Goal: Task Accomplishment & Management: Use online tool/utility

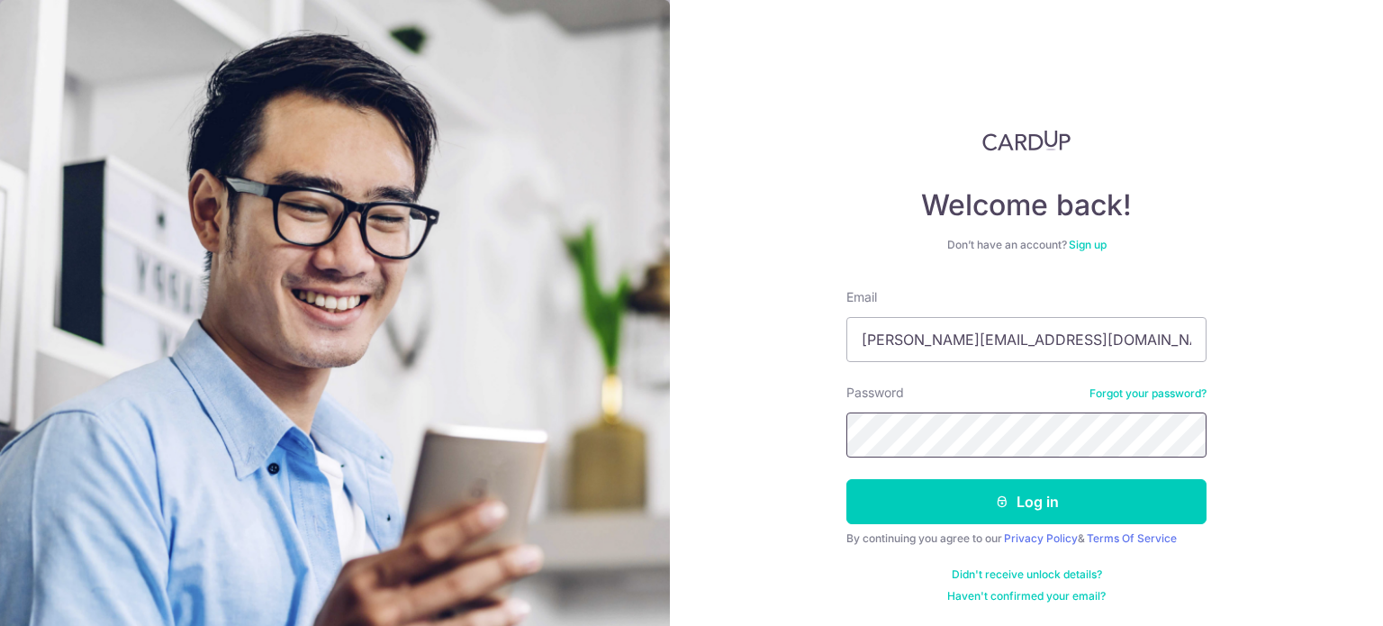
click at [847, 479] on button "Log in" at bounding box center [1027, 501] width 360 height 45
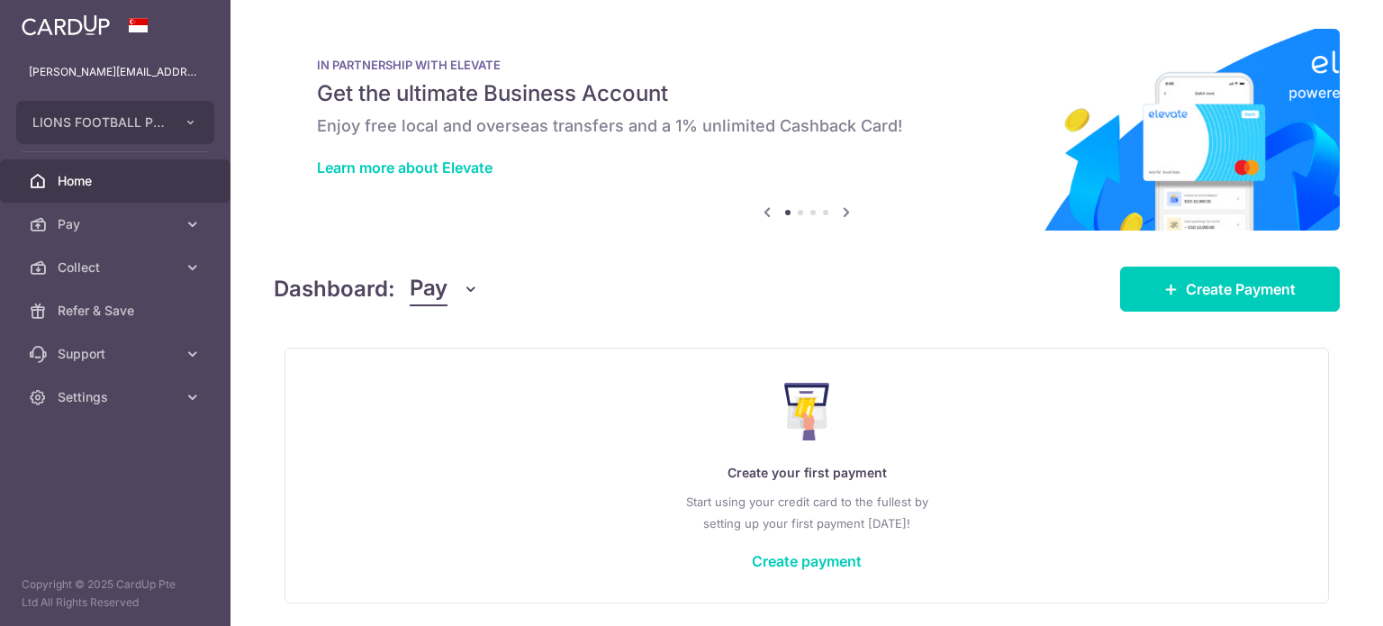
click at [463, 294] on icon "button" at bounding box center [471, 289] width 18 height 18
click at [464, 381] on link "Collect" at bounding box center [504, 382] width 187 height 43
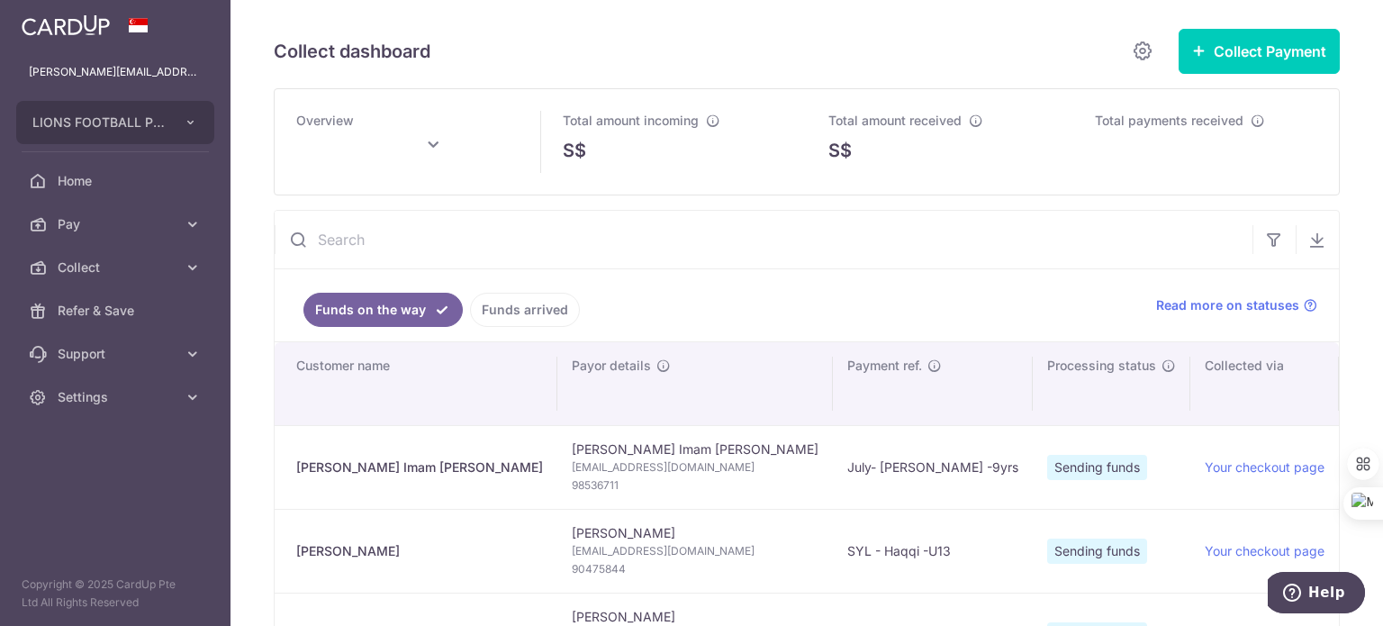
type input "[DATE]"
click at [513, 233] on input "text" at bounding box center [764, 240] width 978 height 58
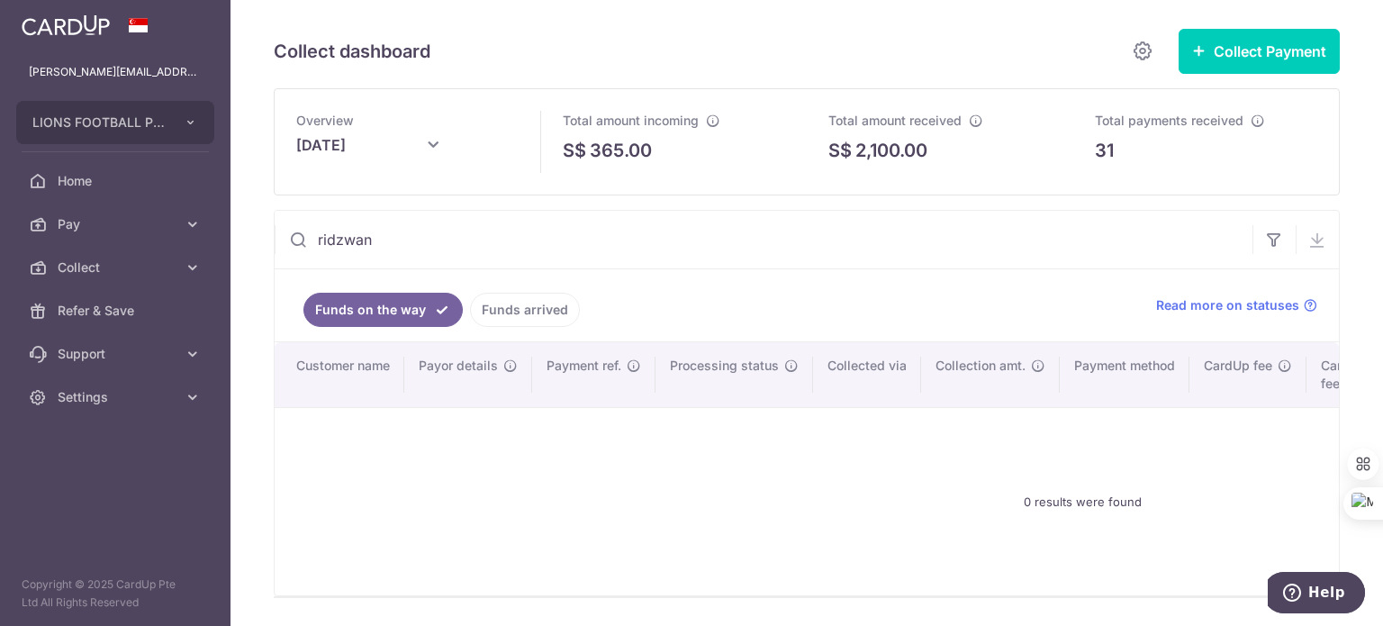
click at [503, 309] on link "Funds arrived" at bounding box center [525, 310] width 110 height 34
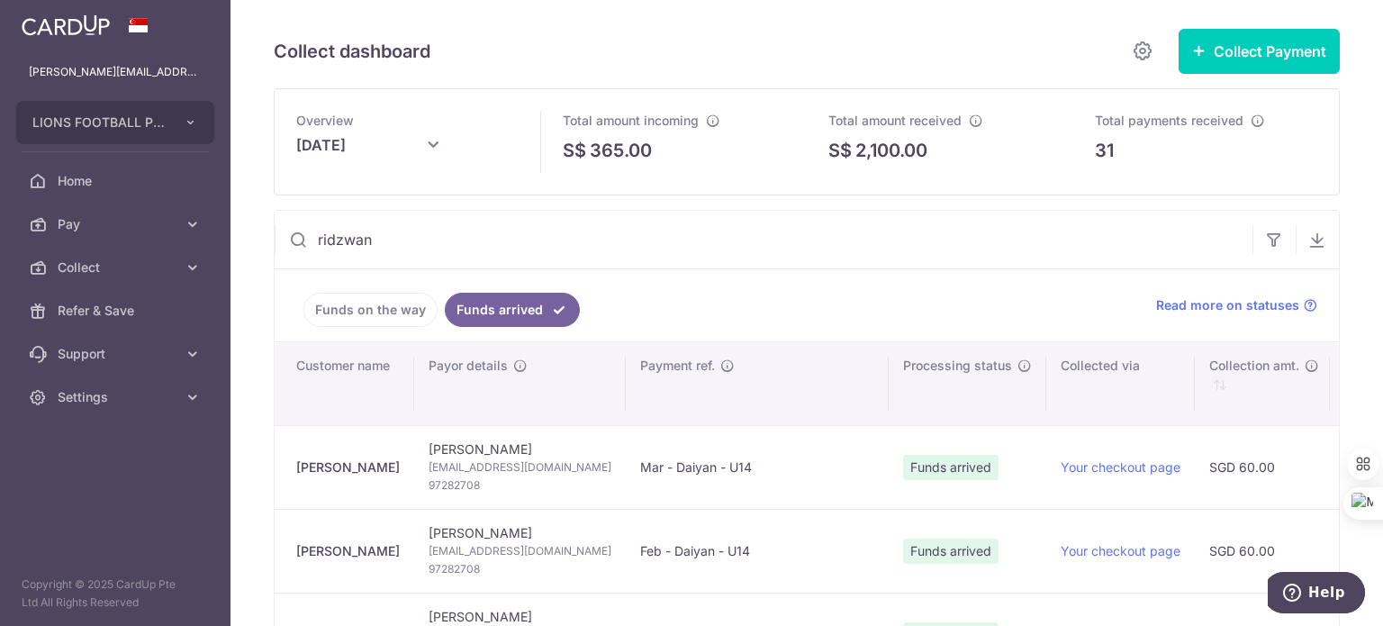
drag, startPoint x: 391, startPoint y: 244, endPoint x: 281, endPoint y: 244, distance: 109.9
click at [281, 244] on input "ridzwan" at bounding box center [764, 240] width 978 height 58
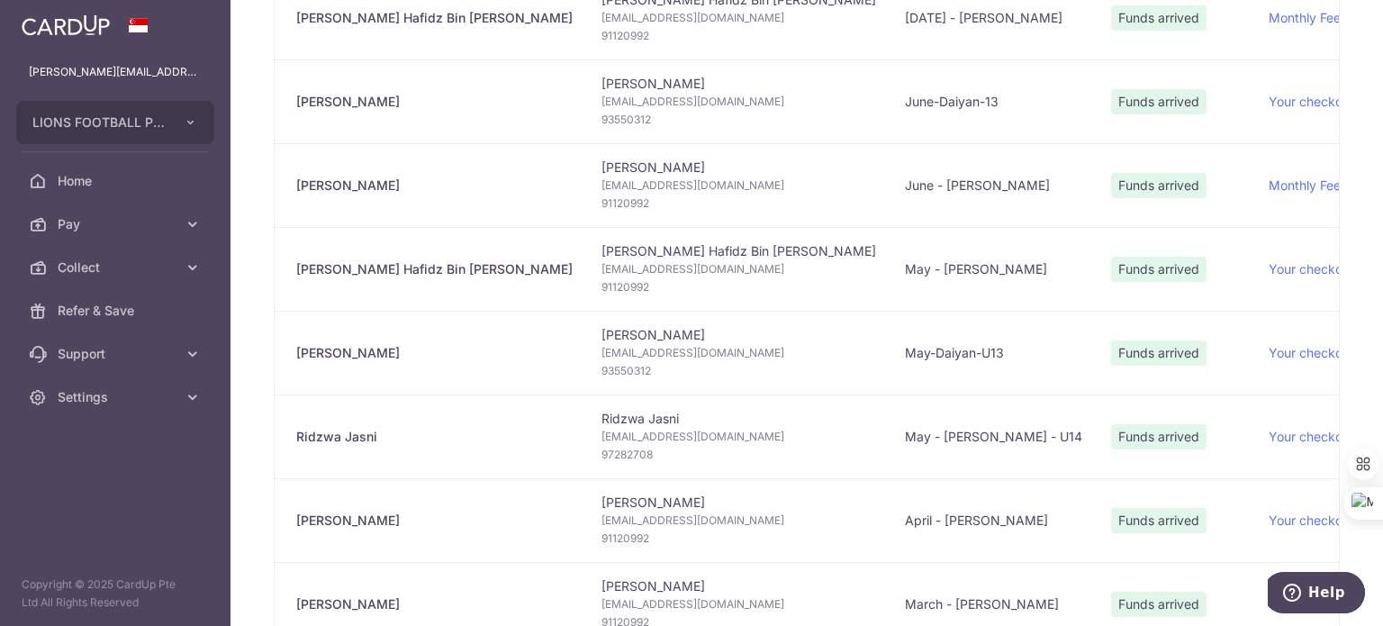
scroll to position [450, 0]
click at [602, 450] on span "97282708" at bounding box center [739, 454] width 275 height 18
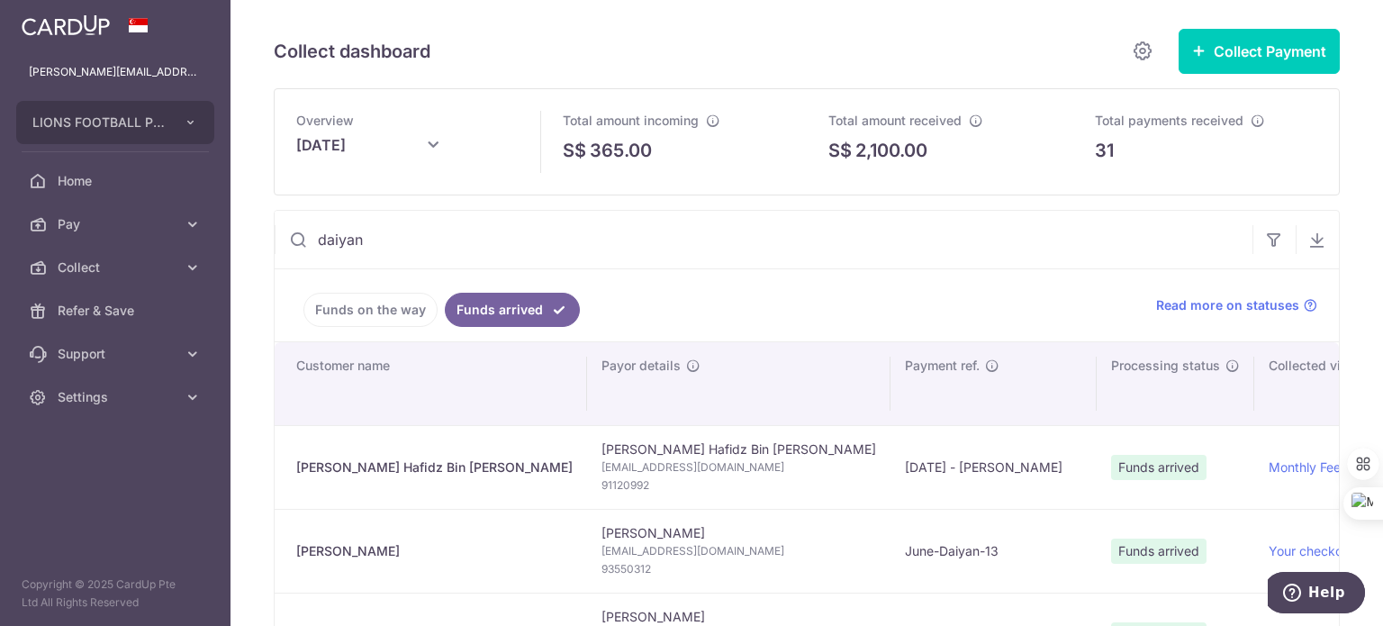
drag, startPoint x: 366, startPoint y: 237, endPoint x: 258, endPoint y: 221, distance: 109.3
click at [258, 221] on div "Collect dashboard Collect Payment Create request to collect payments Custom Pay…" at bounding box center [807, 313] width 1153 height 626
paste input "97282708"
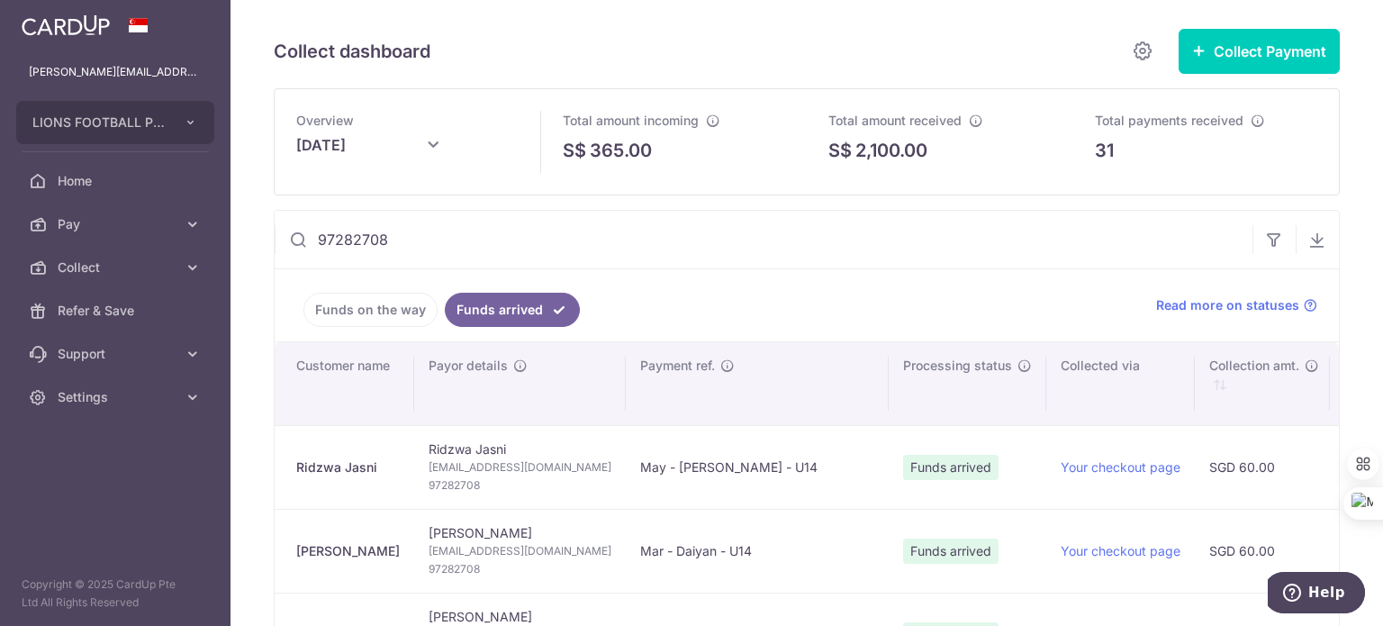
scroll to position [90, 0]
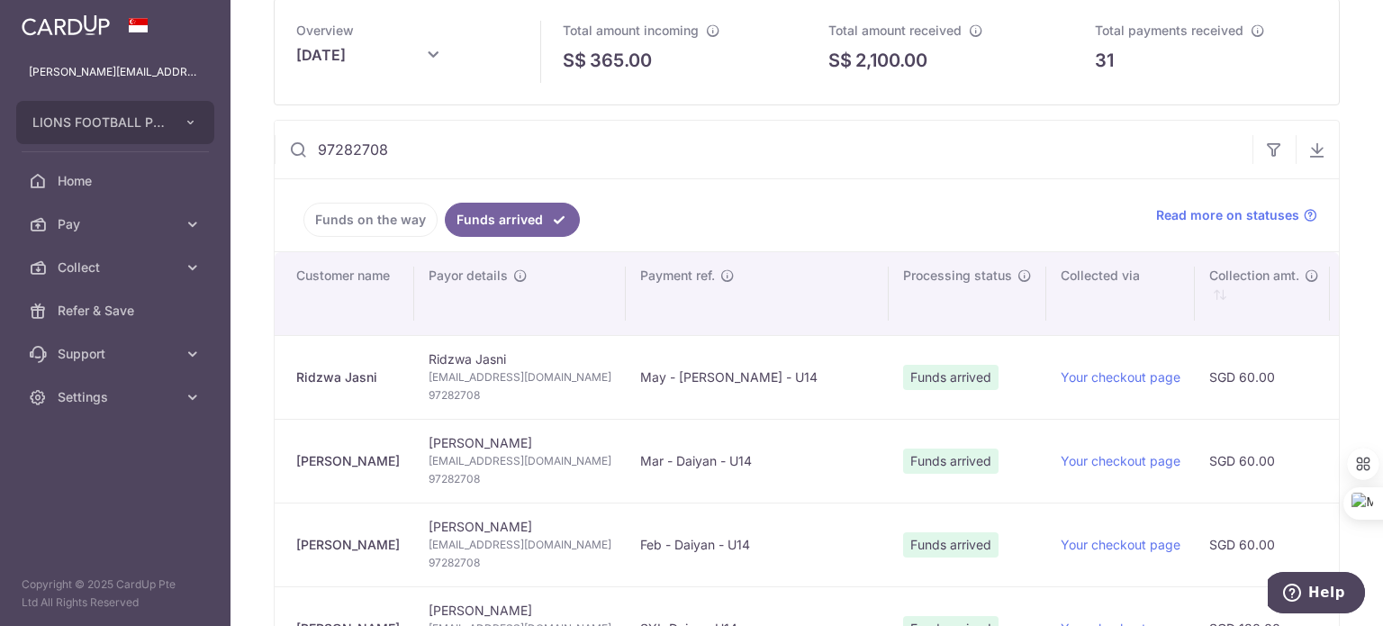
drag, startPoint x: 708, startPoint y: 309, endPoint x: 631, endPoint y: 158, distance: 169.6
click at [631, 158] on input "97282708" at bounding box center [764, 150] width 978 height 58
drag, startPoint x: 412, startPoint y: 158, endPoint x: 266, endPoint y: 140, distance: 147.9
click at [266, 140] on div "Collect dashboard Collect Payment Create request to collect payments Custom Pay…" at bounding box center [807, 313] width 1153 height 626
paste input "85410429"
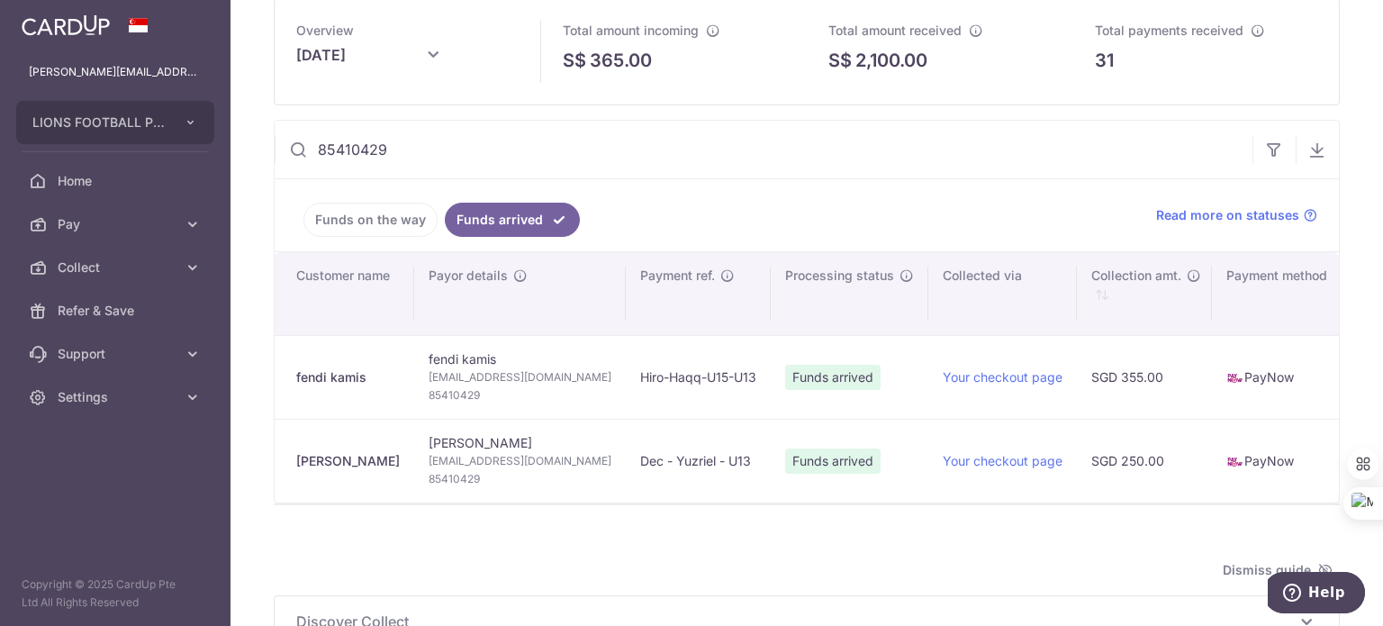
drag, startPoint x: 349, startPoint y: 141, endPoint x: 263, endPoint y: 141, distance: 86.5
click at [263, 141] on div "Collect dashboard Collect Payment Create request to collect payments Custom Pay…" at bounding box center [807, 313] width 1153 height 626
paste input "94554643"
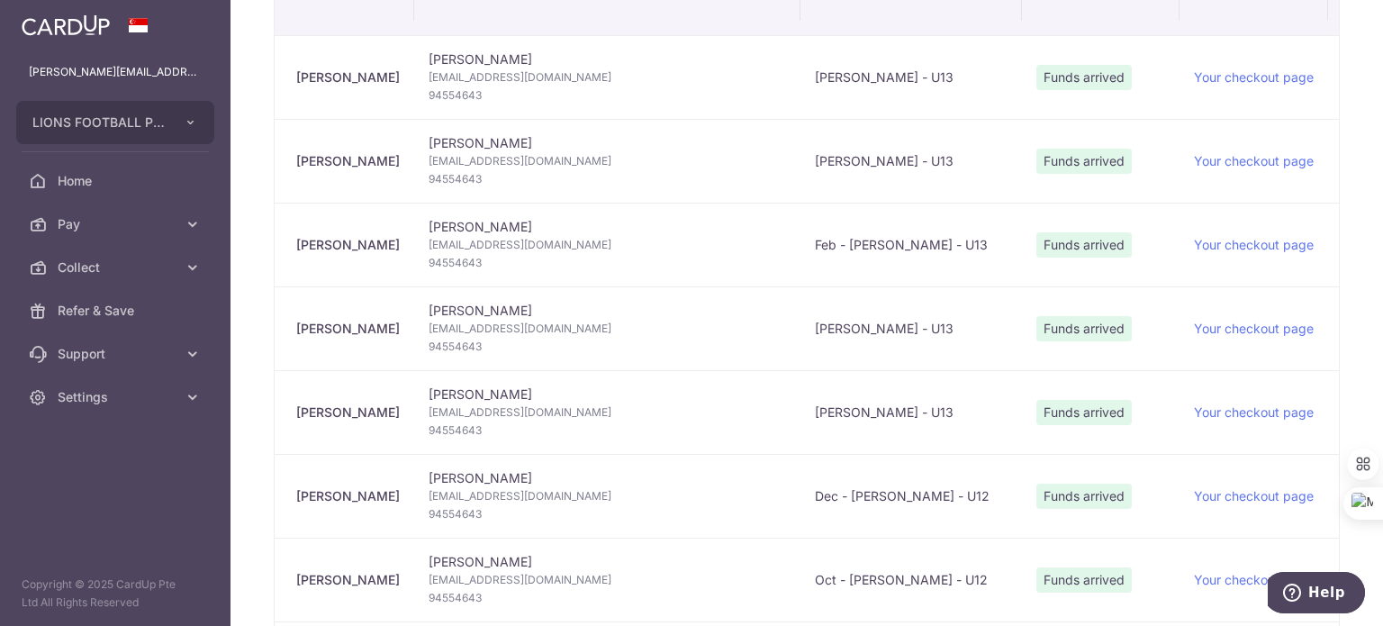
scroll to position [360, 0]
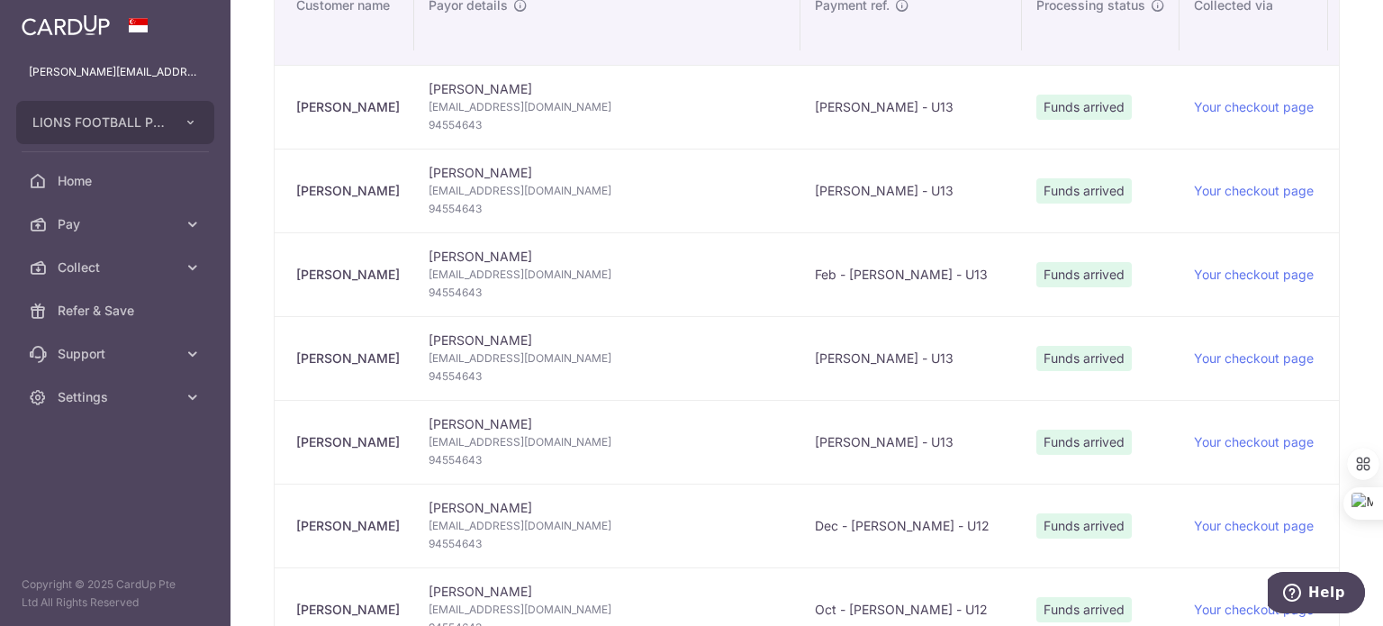
type input "94554643"
click at [801, 509] on td "Dec - Dedric Chan - U12" at bounding box center [912, 526] width 222 height 84
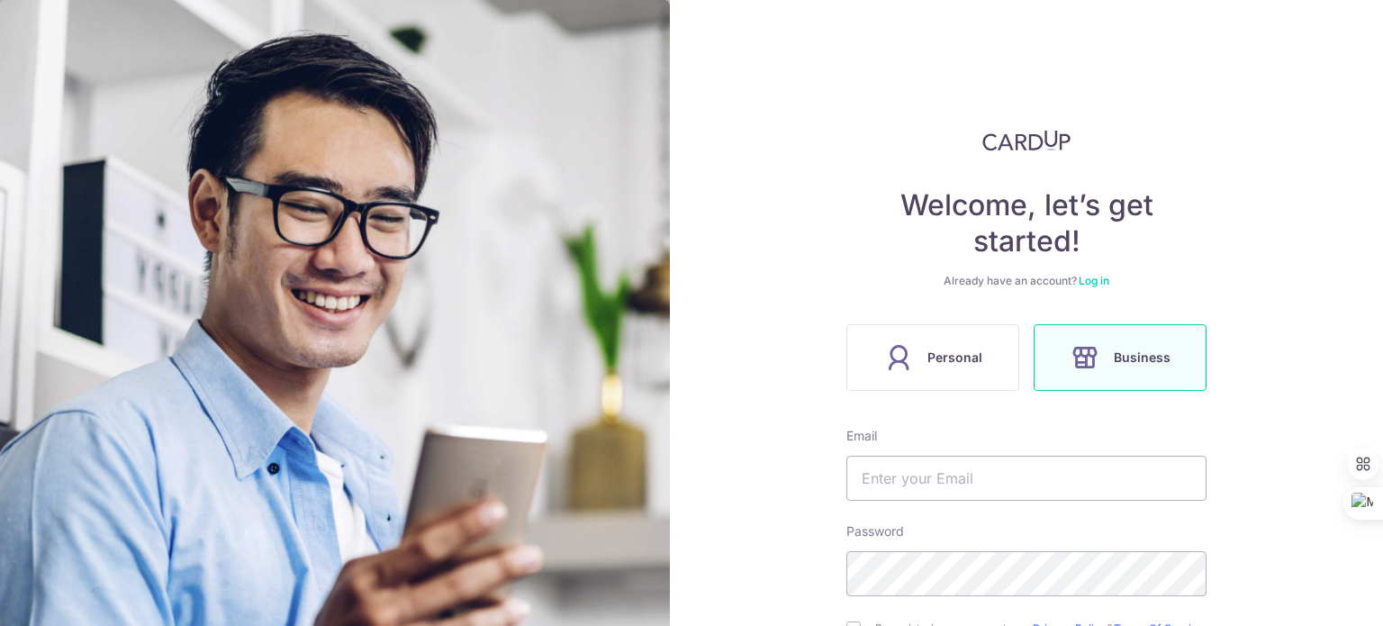
click at [1088, 285] on link "Log in" at bounding box center [1094, 281] width 31 height 14
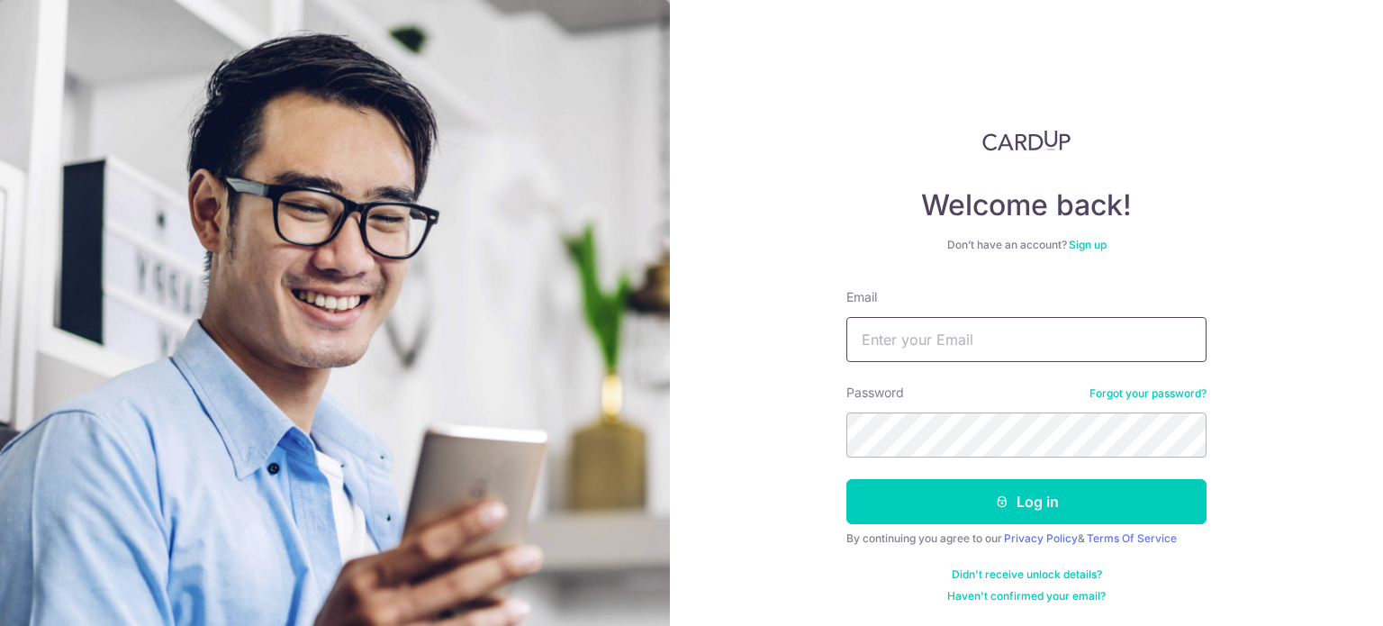
click at [1022, 353] on input "Email" at bounding box center [1027, 339] width 360 height 45
type input "Ryan@pasirianlionsfc.com"
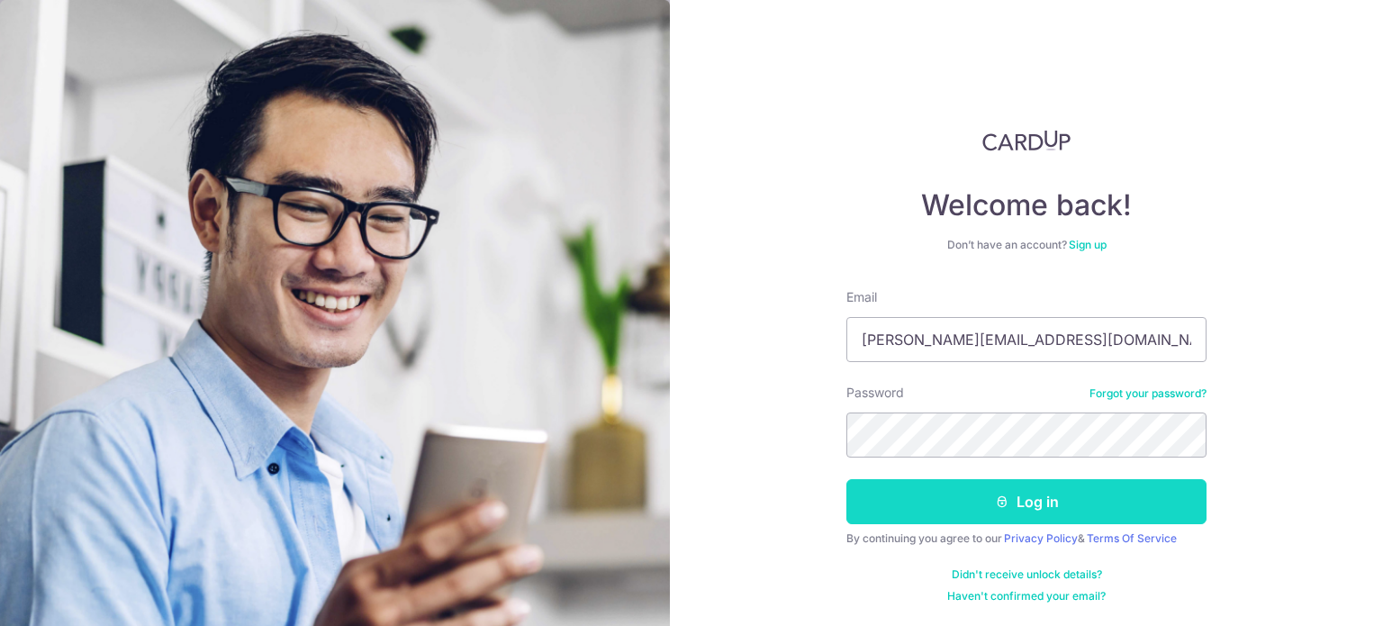
click at [1055, 504] on button "Log in" at bounding box center [1027, 501] width 360 height 45
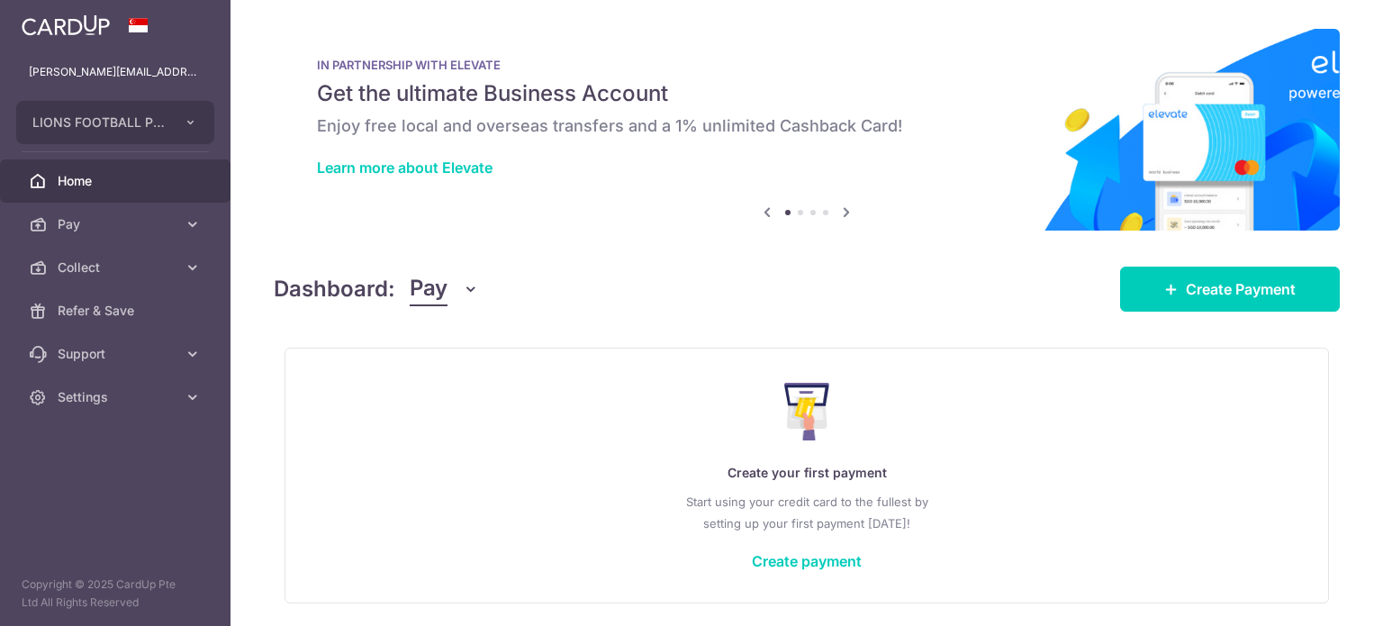
click at [464, 294] on icon "button" at bounding box center [471, 289] width 18 height 18
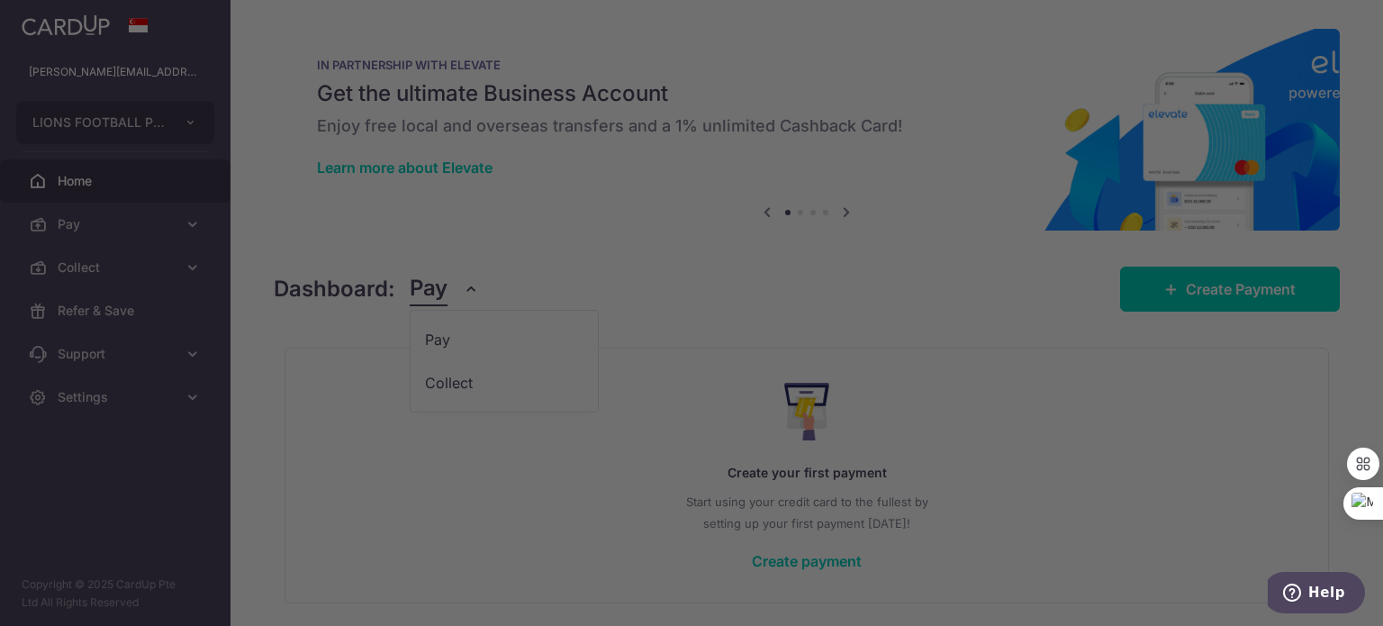
click at [458, 389] on div at bounding box center [698, 316] width 1397 height 632
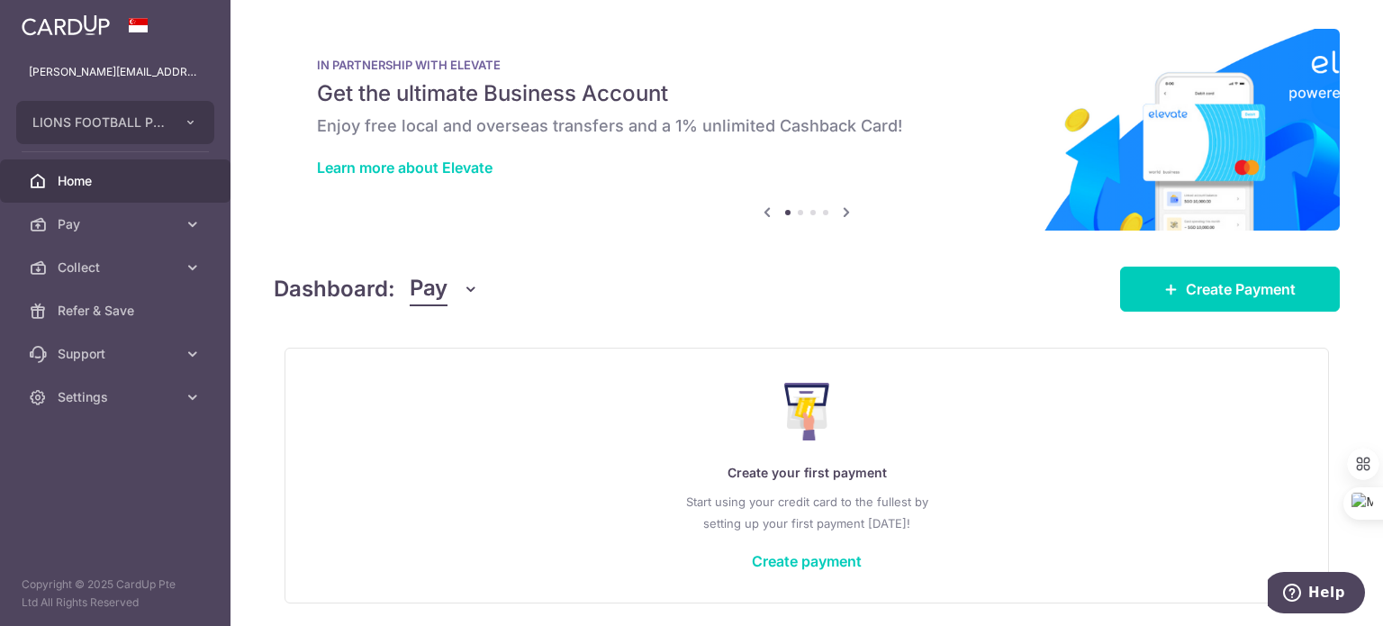
click at [471, 287] on icon "button" at bounding box center [471, 289] width 18 height 18
click at [452, 379] on link "Collect" at bounding box center [504, 382] width 187 height 43
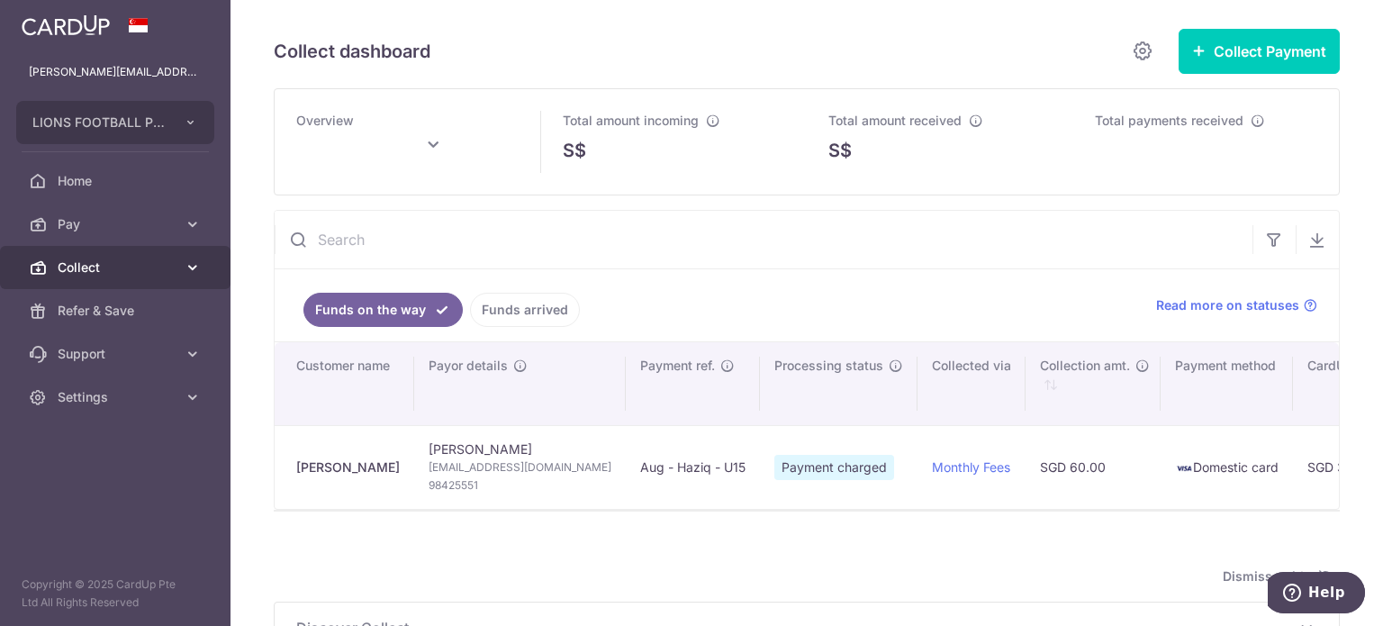
type input "[DATE]"
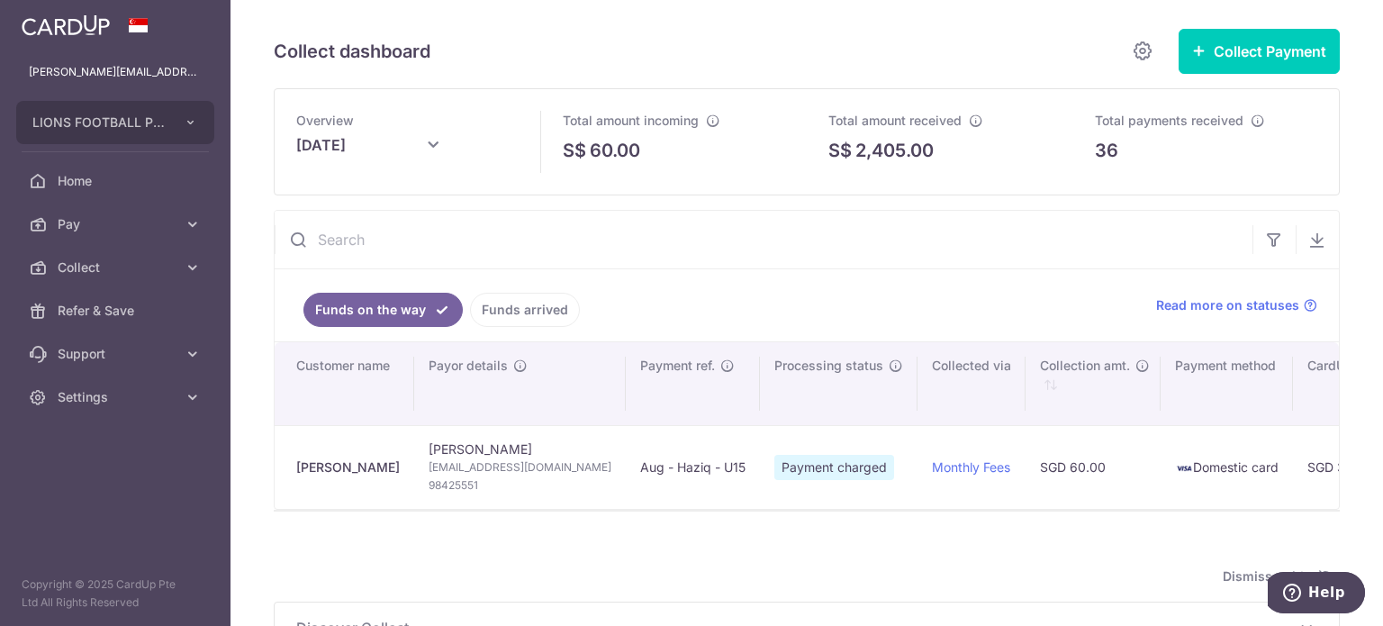
click at [426, 248] on input "text" at bounding box center [764, 240] width 978 height 58
paste input "97653169"
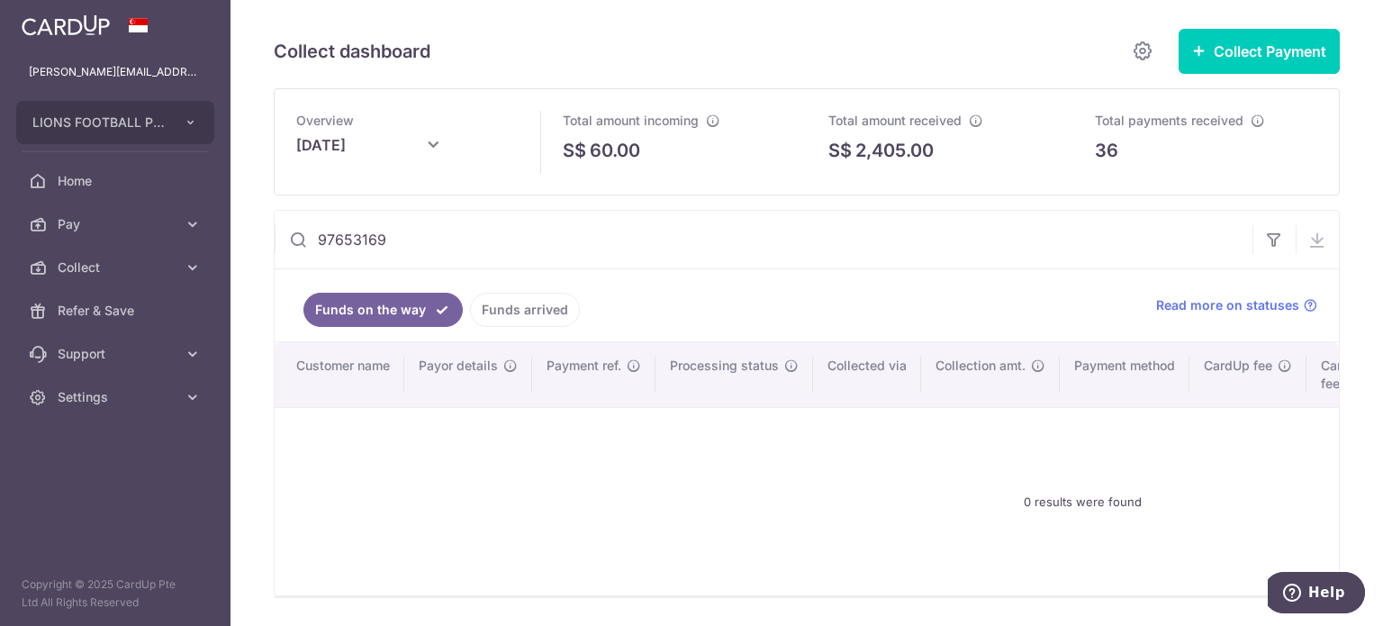
click at [508, 304] on link "Funds arrived" at bounding box center [525, 310] width 110 height 34
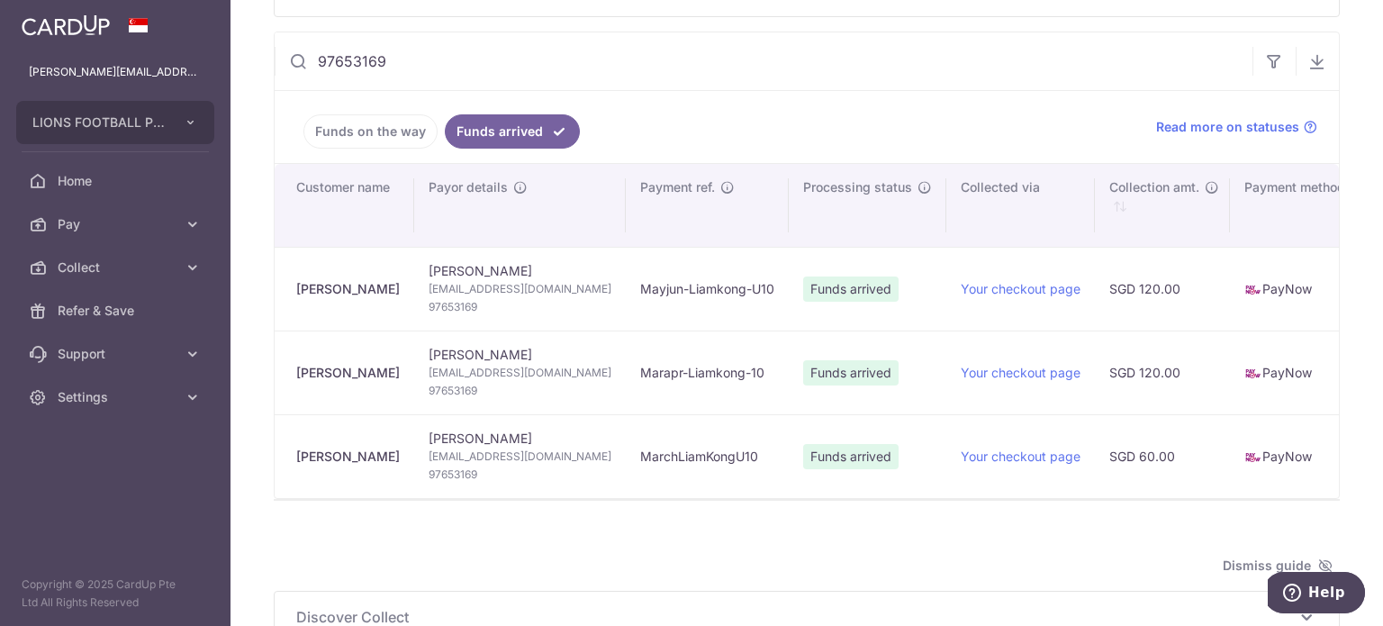
scroll to position [180, 0]
drag, startPoint x: 414, startPoint y: 51, endPoint x: 274, endPoint y: 59, distance: 140.7
click at [275, 59] on div "97653169" at bounding box center [764, 60] width 978 height 58
paste input "8779980"
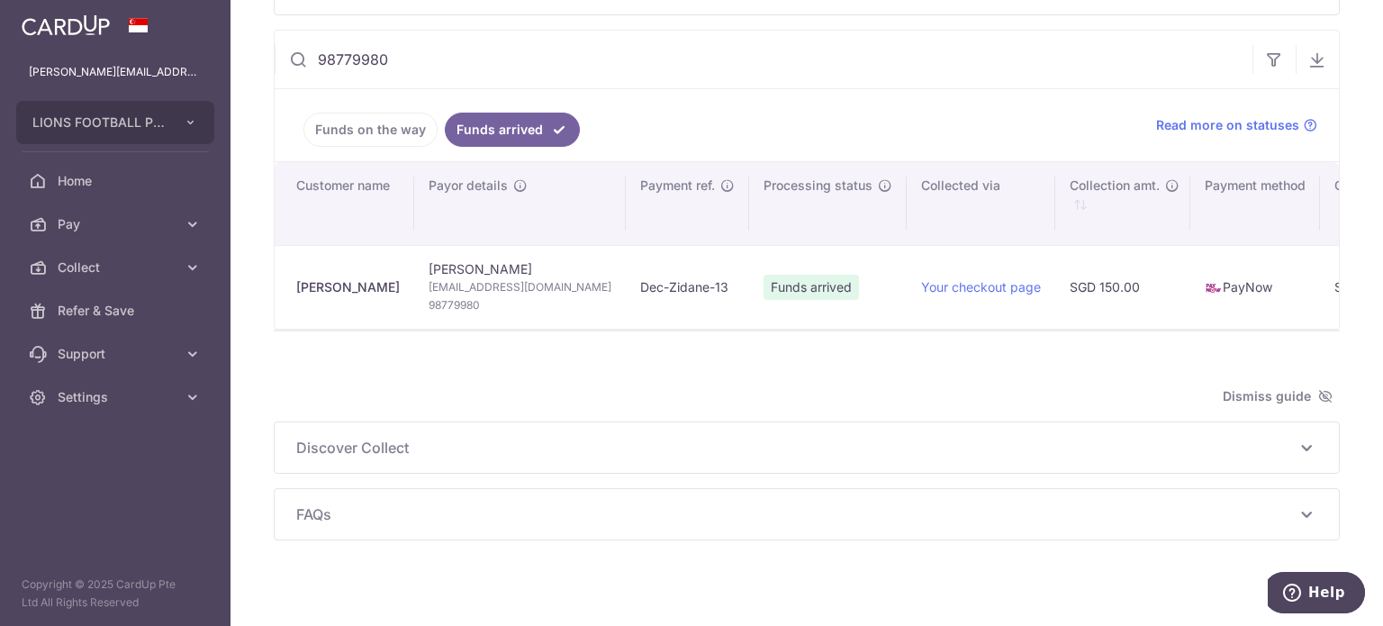
click at [681, 405] on div "Dismiss guide" at bounding box center [807, 396] width 1066 height 22
drag, startPoint x: 410, startPoint y: 61, endPoint x: 277, endPoint y: 60, distance: 132.4
click at [277, 60] on input "98779980" at bounding box center [764, 60] width 978 height 58
paste input "82234105"
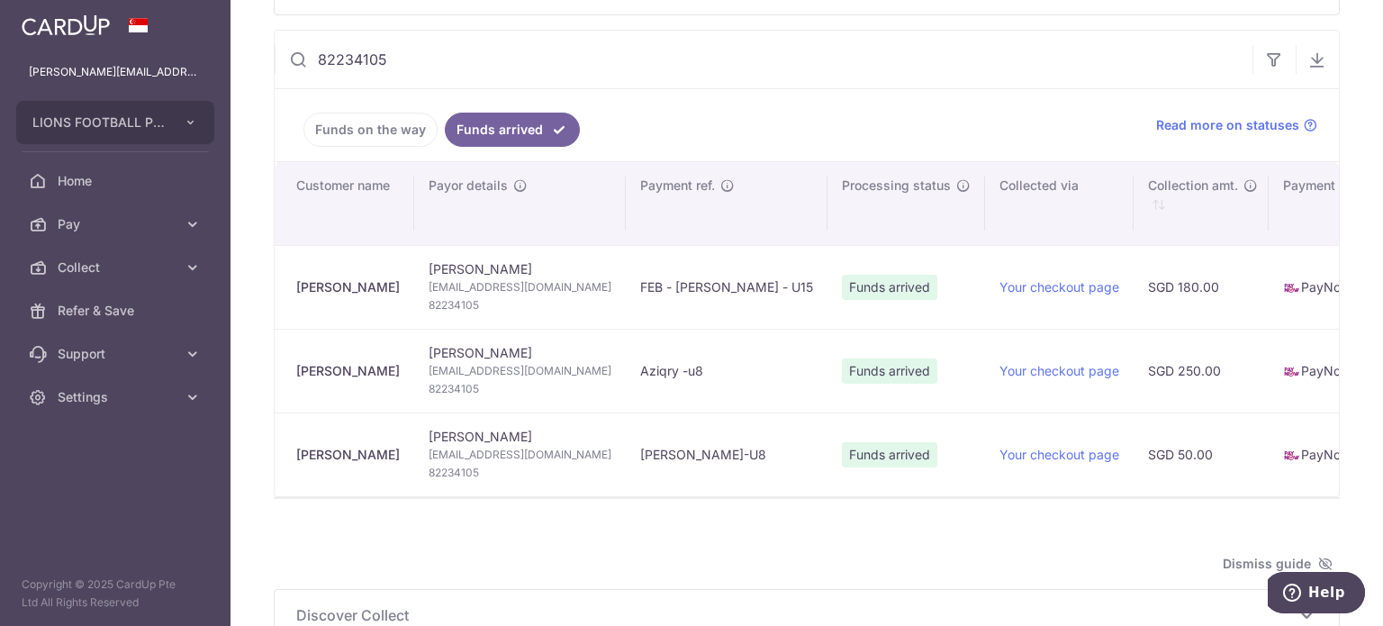
type input "82234105"
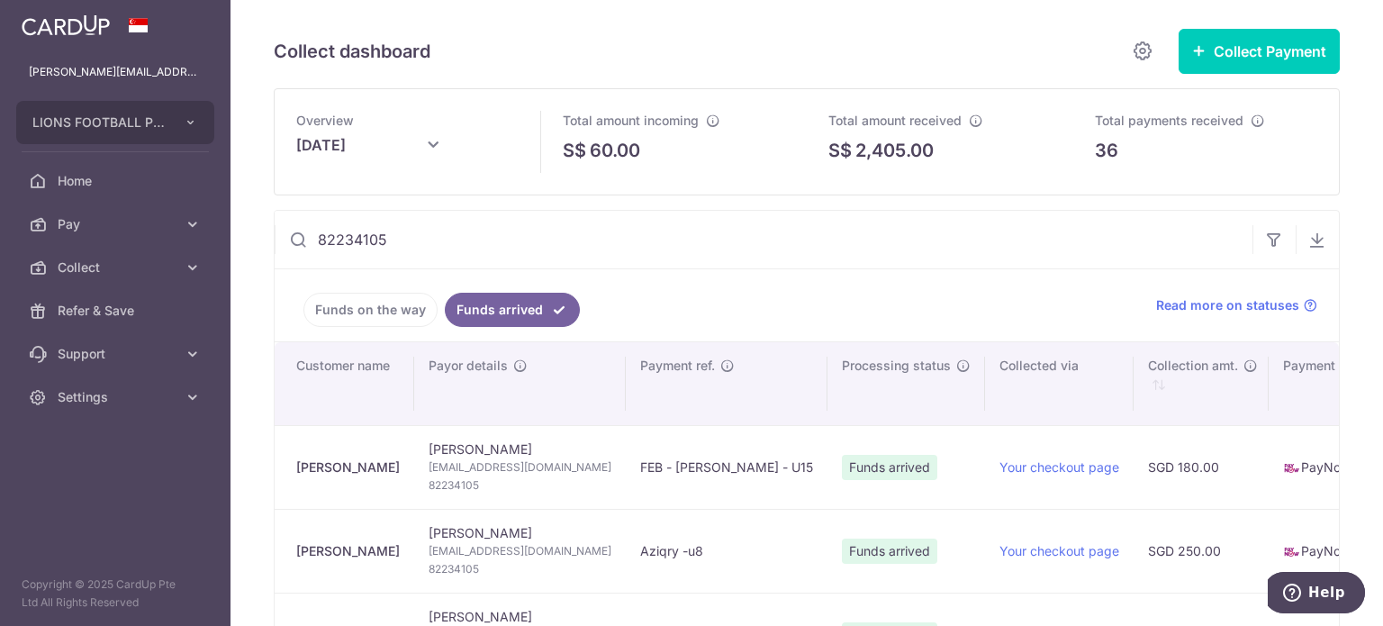
scroll to position [90, 0]
